Goal: Transaction & Acquisition: Subscribe to service/newsletter

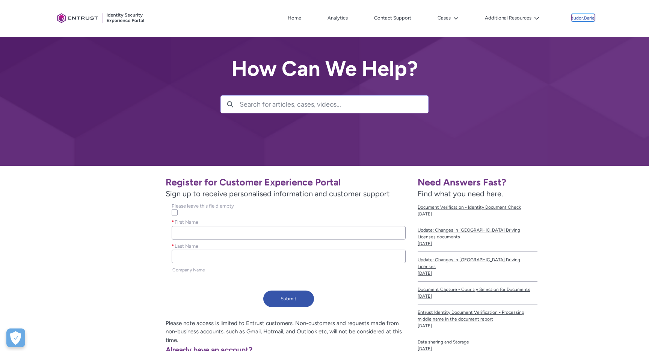
click at [581, 18] on p "tudor.Darie" at bounding box center [582, 18] width 23 height 5
click at [98, 253] on div "Register for Customer Experience Portal Sign up to receive personalised informa…" at bounding box center [235, 241] width 351 height 138
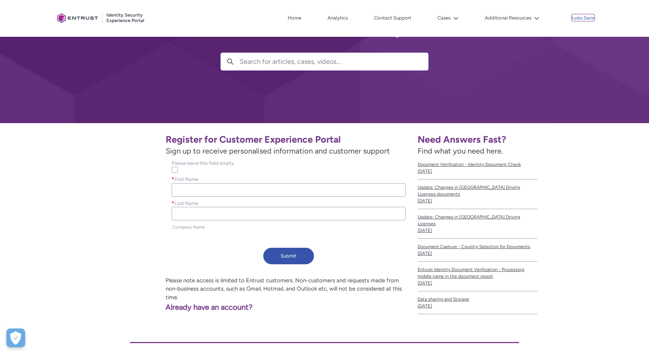
scroll to position [69, 0]
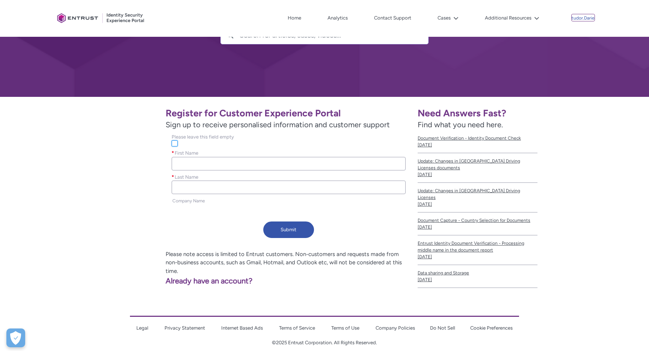
click at [173, 141] on input "Please leave this field empty" at bounding box center [175, 143] width 6 height 6
checkbox input "true"
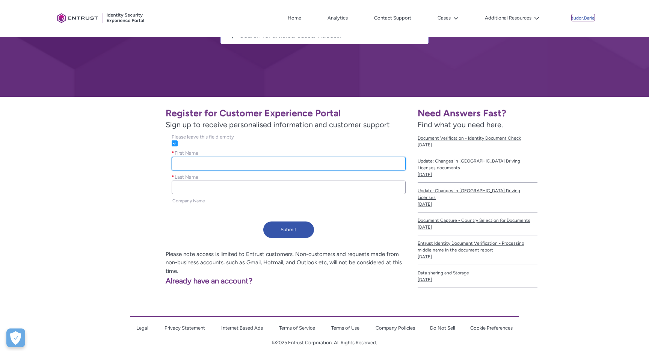
click at [196, 160] on input "First Name *" at bounding box center [289, 164] width 234 height 14
type input "Tudor"
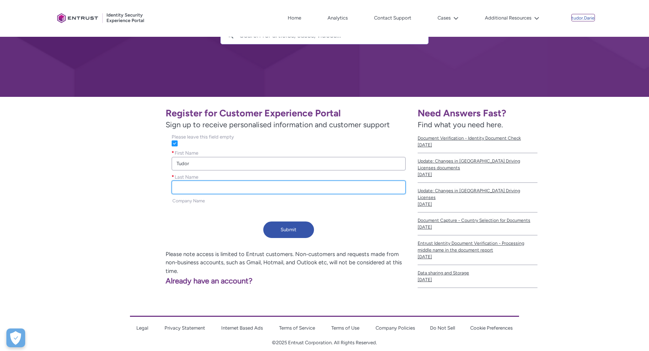
click at [208, 182] on input "Last Name *" at bounding box center [289, 188] width 234 height 14
type input "Darie"
click at [204, 199] on span "Company Name" at bounding box center [188, 200] width 33 height 5
click at [194, 202] on span "Company Name" at bounding box center [188, 200] width 33 height 5
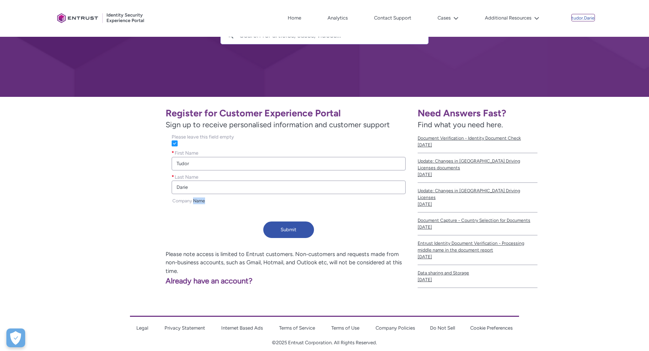
click at [194, 202] on span "Company Name" at bounding box center [188, 200] width 33 height 5
click at [194, 220] on div "Register for Customer Experience Portal Sign up to receive personalised informa…" at bounding box center [235, 172] width 351 height 138
click at [289, 231] on button "Submit" at bounding box center [288, 229] width 51 height 17
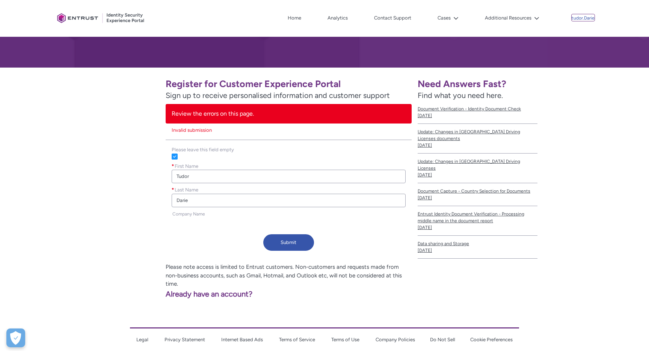
scroll to position [105, 0]
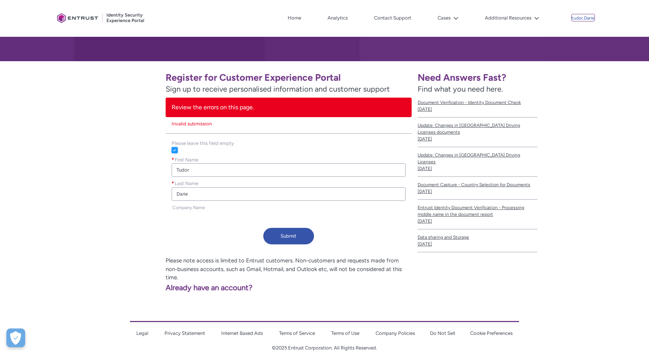
click at [175, 149] on input "Please leave this field empty" at bounding box center [175, 150] width 6 height 6
checkbox input "false"
click at [206, 127] on li "Invalid submission" at bounding box center [289, 124] width 234 height 8
click at [186, 128] on ul "Invalid submission" at bounding box center [289, 123] width 246 height 12
click at [205, 153] on div "Please leave this field empty" at bounding box center [289, 148] width 246 height 17
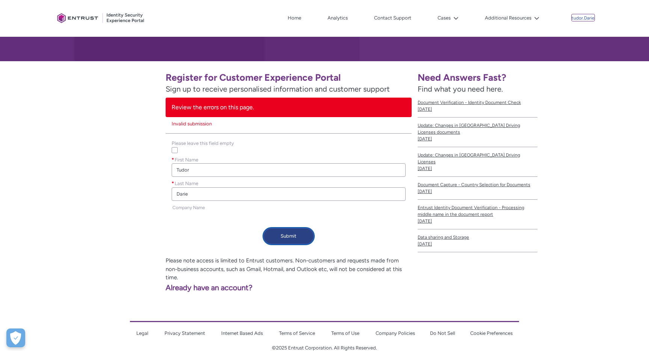
click at [288, 233] on button "Submit" at bounding box center [288, 236] width 51 height 17
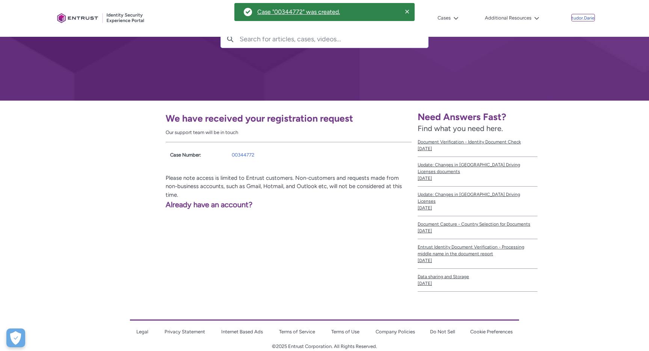
scroll to position [0, 0]
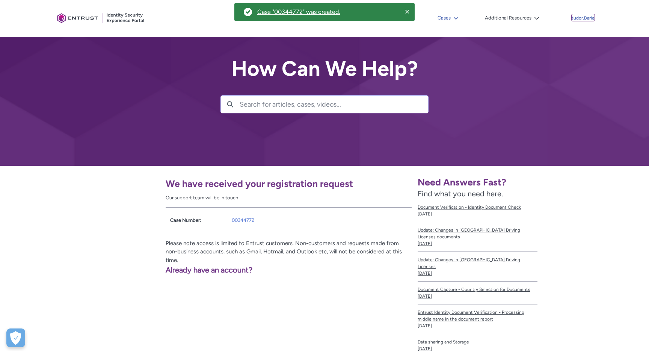
click at [454, 20] on icon at bounding box center [455, 18] width 5 height 5
